Goal: Browse casually: Explore the website without a specific task or goal

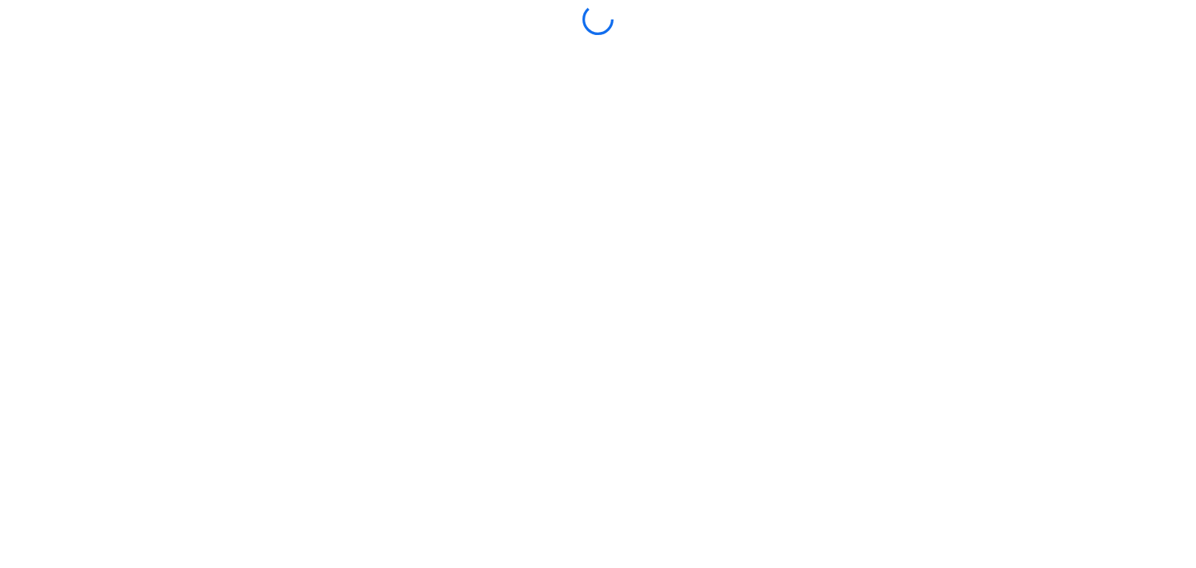
click at [609, 304] on div at bounding box center [598, 284] width 1188 height 561
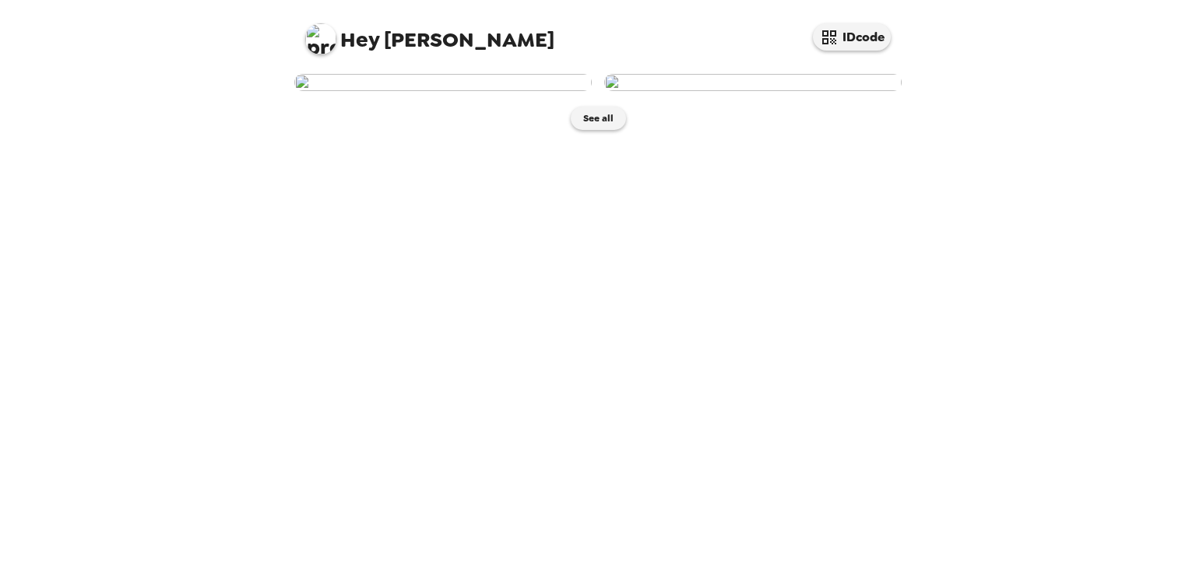
scroll to position [5, 0]
click at [589, 130] on button "See all" at bounding box center [598, 118] width 55 height 23
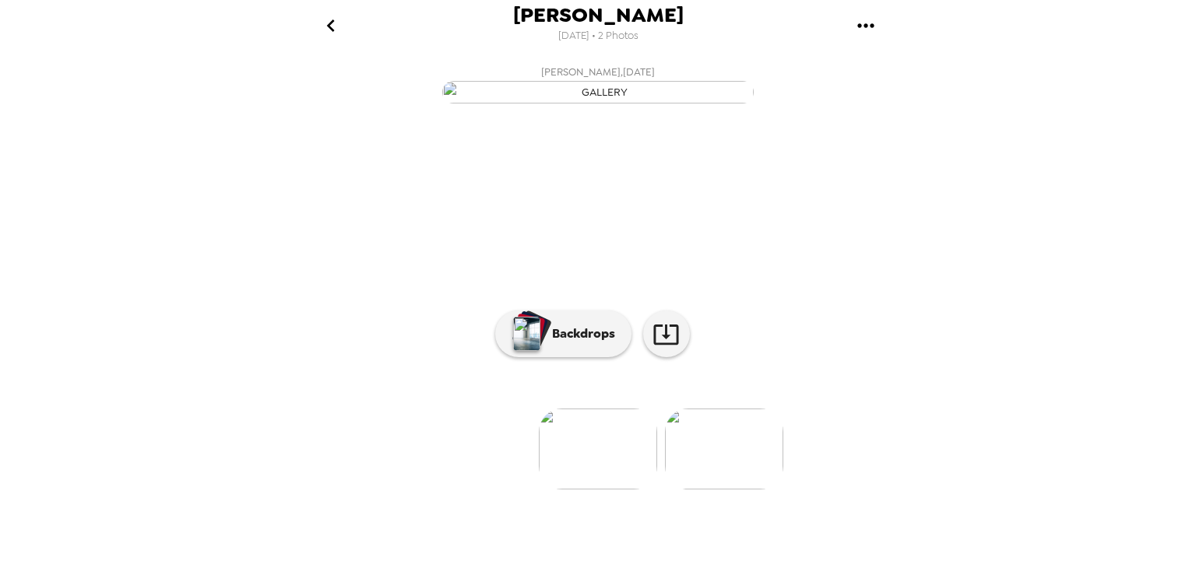
scroll to position [105, 0]
click at [716, 490] on img at bounding box center [724, 449] width 118 height 81
click at [614, 104] on img "button" at bounding box center [597, 92] width 311 height 23
click at [663, 348] on icon at bounding box center [665, 334] width 27 height 27
